Goal: Transaction & Acquisition: Purchase product/service

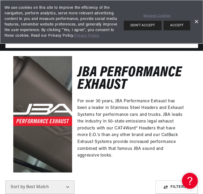
scroll to position [0, 140]
click at [196, 22] on link "Dismiss Banner" at bounding box center [196, 22] width 8 height 8
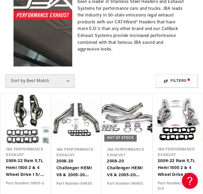
scroll to position [106, 0]
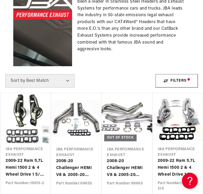
click at [167, 79] on div "Filters" at bounding box center [177, 80] width 42 height 13
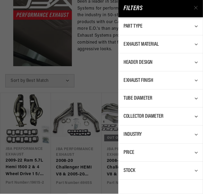
scroll to position [0, 0]
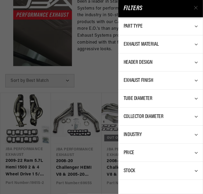
click at [106, 56] on div "Filters Part Type 0 selected Reset Exhaust Header 260 Exhaust System Kit 89 Exh…" at bounding box center [101, 97] width 203 height 194
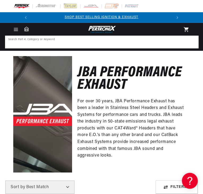
click at [92, 42] on input at bounding box center [102, 42] width 193 height 12
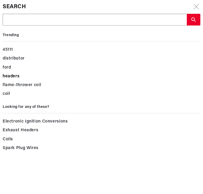
scroll to position [0, 140]
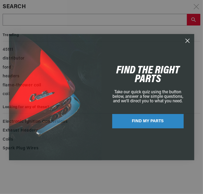
drag, startPoint x: 188, startPoint y: 40, endPoint x: 197, endPoint y: 8, distance: 32.9
click at [197, 8] on div "Close dialog FIND THE RIGHT PARTS Take our quick quiz using the button below, a…" at bounding box center [101, 97] width 203 height 194
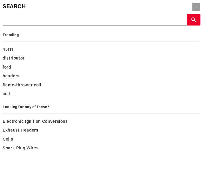
click at [199, 8] on icon at bounding box center [196, 6] width 5 height 5
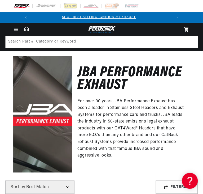
scroll to position [0, 0]
click at [20, 29] on span "Menu" at bounding box center [16, 30] width 12 height 6
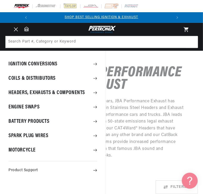
click at [22, 32] on summary "Menu" at bounding box center [16, 30] width 12 height 6
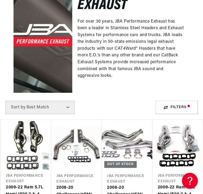
scroll to position [0, 140]
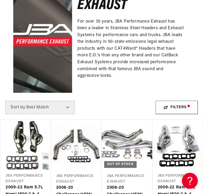
click at [172, 107] on div "Filters" at bounding box center [177, 107] width 42 height 13
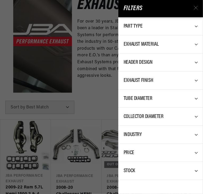
scroll to position [0, 3]
click at [142, 26] on span "Part Type" at bounding box center [133, 26] width 19 height 5
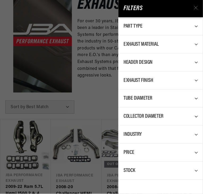
scroll to position [0, 0]
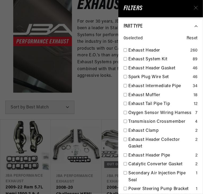
click at [108, 66] on div "Filters Part Type 0 selected Reset Exhaust Header 260 Exhaust System Kit 89 Exh…" at bounding box center [101, 97] width 203 height 194
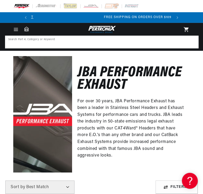
click at [89, 43] on input at bounding box center [102, 42] width 193 height 12
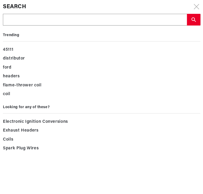
scroll to position [0, 140]
type input "2"
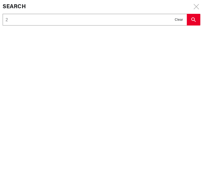
type input "20"
type input "201"
type input "2014"
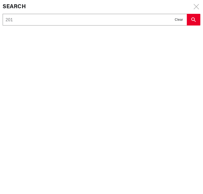
type input "2014"
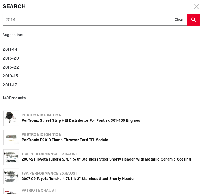
type input "2014"
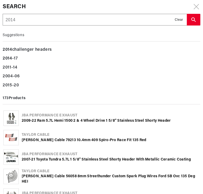
type input "2014 c"
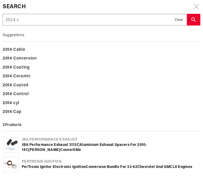
type input "2014 ch"
type input "2014 che"
type input "2014 chev"
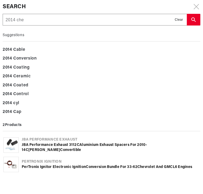
type input "2014 chev"
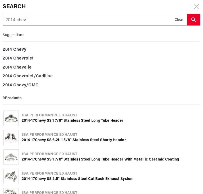
type input "2014 chevy"
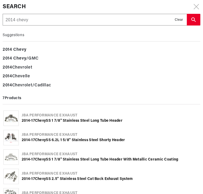
type input "2014 chevyc"
type input "2014 chevy"
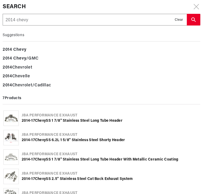
type input "2014 chevy"
type input "2014 chevy c"
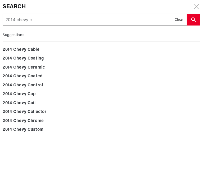
type input "2014 chevy ca"
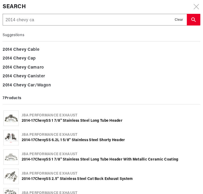
type input "2014 chevy cam"
type input "2014 chevy cama"
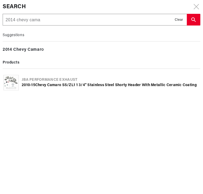
type input "2014 chevy camar"
type input "2014 chevy camaro"
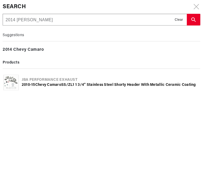
scroll to position [0, 0]
type input "2014 chevy camaro"
type input "2014 chevy camaro s"
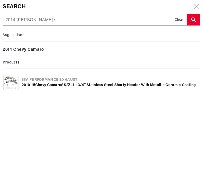
type input "2014 [PERSON_NAME] ss"
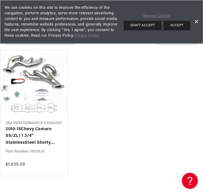
scroll to position [0, 140]
click at [47, 126] on link "2010-15 Chevy Camaro SS /ZL1 1 3/4" Stainle ss Steel Shorty Header with Metalli…" at bounding box center [34, 136] width 57 height 20
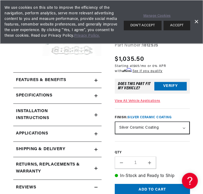
scroll to position [94, 0]
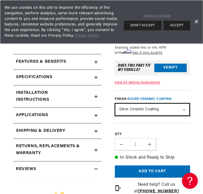
click at [133, 112] on select "Natural Stainless - out of stock Silver Ceramic Coating" at bounding box center [152, 109] width 74 height 12
select select "/products/jba-performance-exhaust-1812s-1-3-4-header-shorty-stainless-steel-201…"
click at [115, 103] on select "Natural Stainless - out of stock Silver Ceramic Coating" at bounding box center [152, 109] width 74 height 12
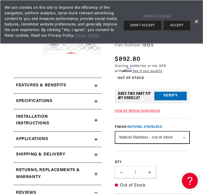
scroll to position [64, 0]
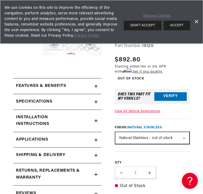
click at [95, 82] on summary "Features & Benefits" at bounding box center [57, 85] width 88 height 15
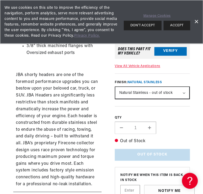
scroll to position [0, 0]
